Goal: Transaction & Acquisition: Download file/media

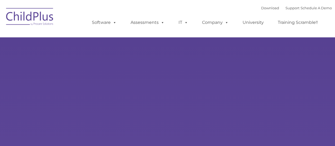
type input ""
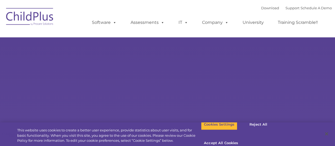
select select "MEDIUM"
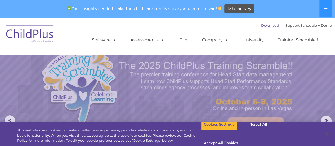
click at [261, 25] on link "Download" at bounding box center [270, 25] width 18 height 4
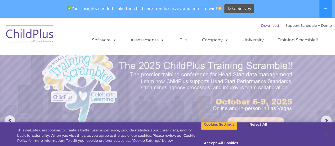
click at [264, 25] on link "Download" at bounding box center [270, 25] width 18 height 4
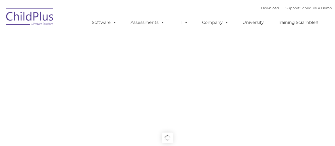
type input ""
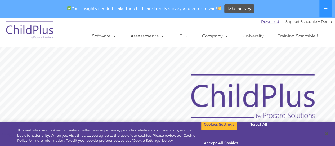
click at [261, 20] on link "Download" at bounding box center [270, 21] width 18 height 4
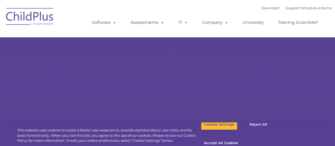
type input ""
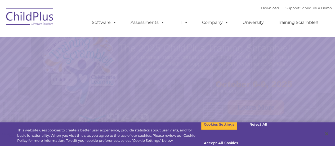
select select "MEDIUM"
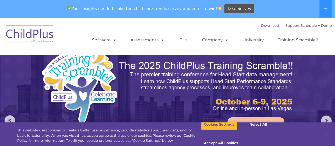
click at [261, 25] on link "Download" at bounding box center [270, 25] width 18 height 4
